Goal: Transaction & Acquisition: Purchase product/service

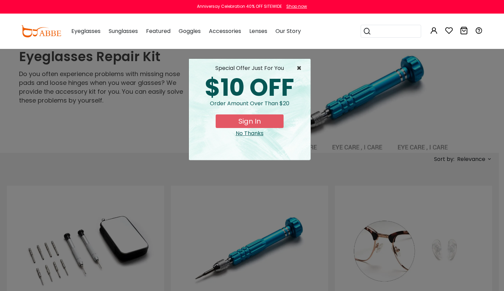
click at [300, 68] on span "×" at bounding box center [301, 68] width 8 height 8
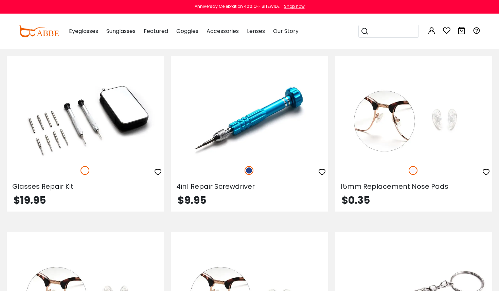
scroll to position [140, 0]
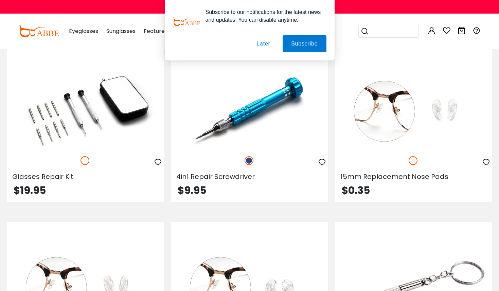
click at [265, 42] on button "Later" at bounding box center [263, 43] width 31 height 17
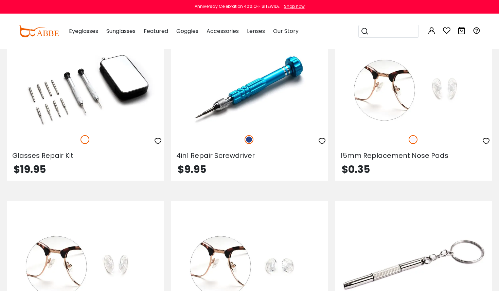
scroll to position [155, 0]
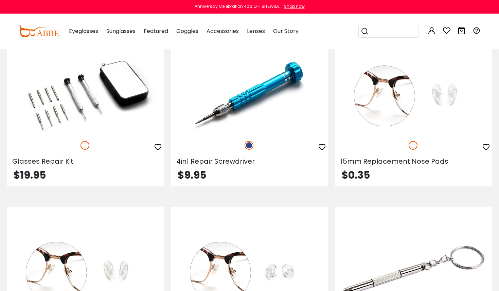
click at [71, 101] on img at bounding box center [85, 94] width 157 height 79
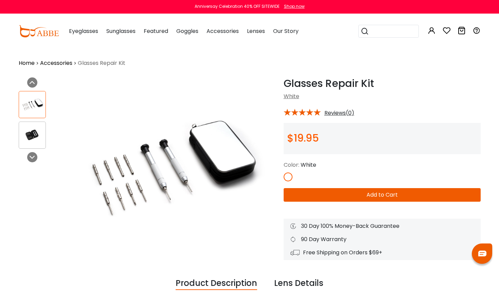
click at [194, 143] on img at bounding box center [170, 166] width 214 height 178
